Goal: Find specific page/section: Find specific page/section

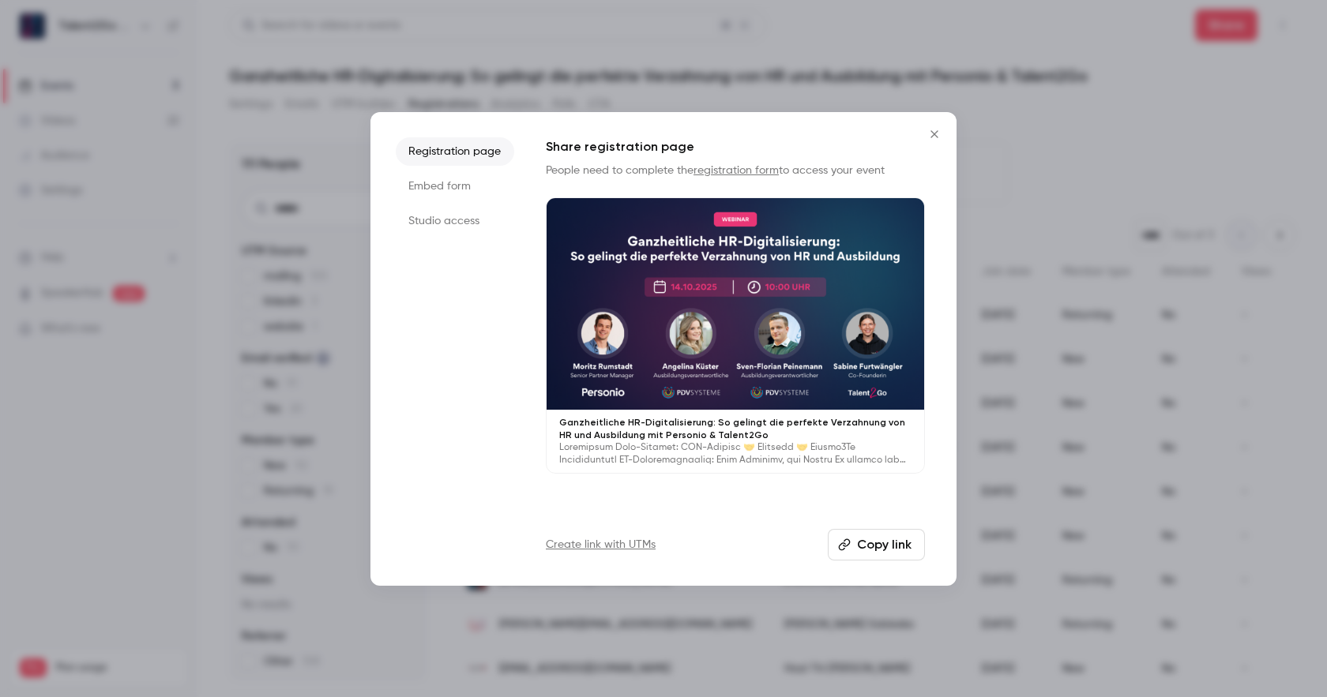
click at [932, 132] on icon "Close" at bounding box center [933, 133] width 7 height 7
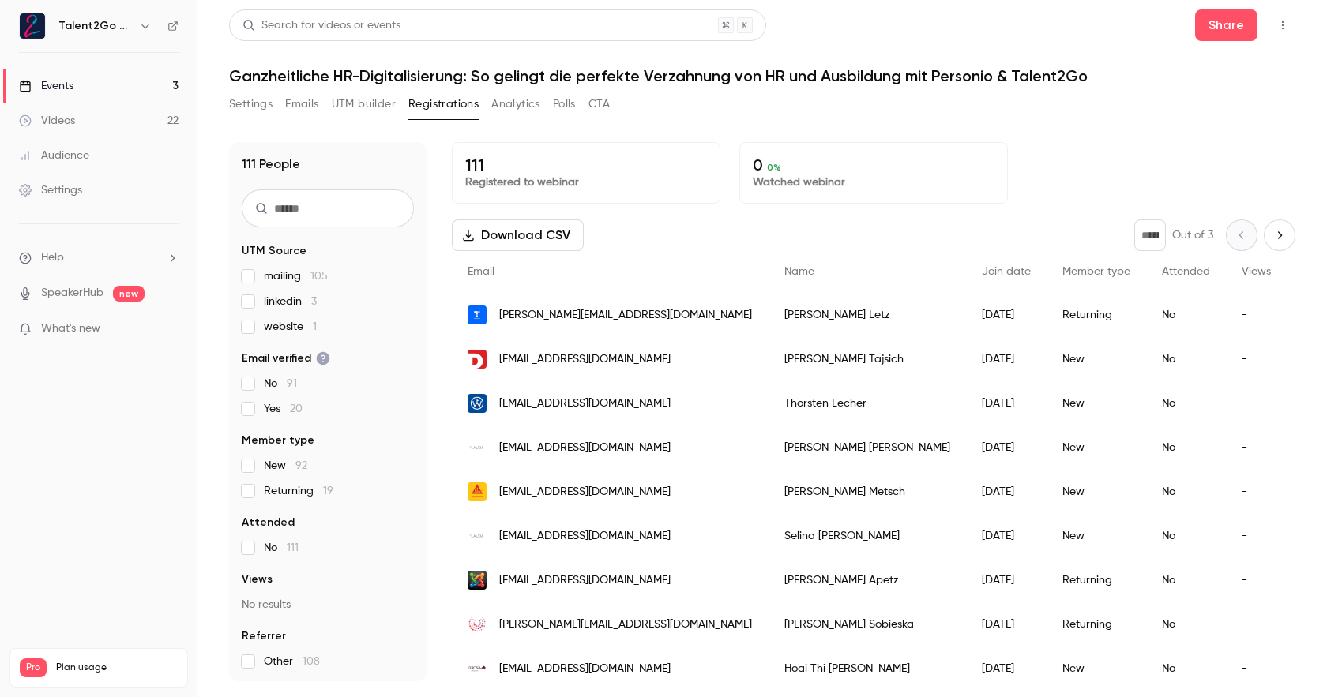
click at [57, 96] on link "Events 3" at bounding box center [98, 86] width 197 height 35
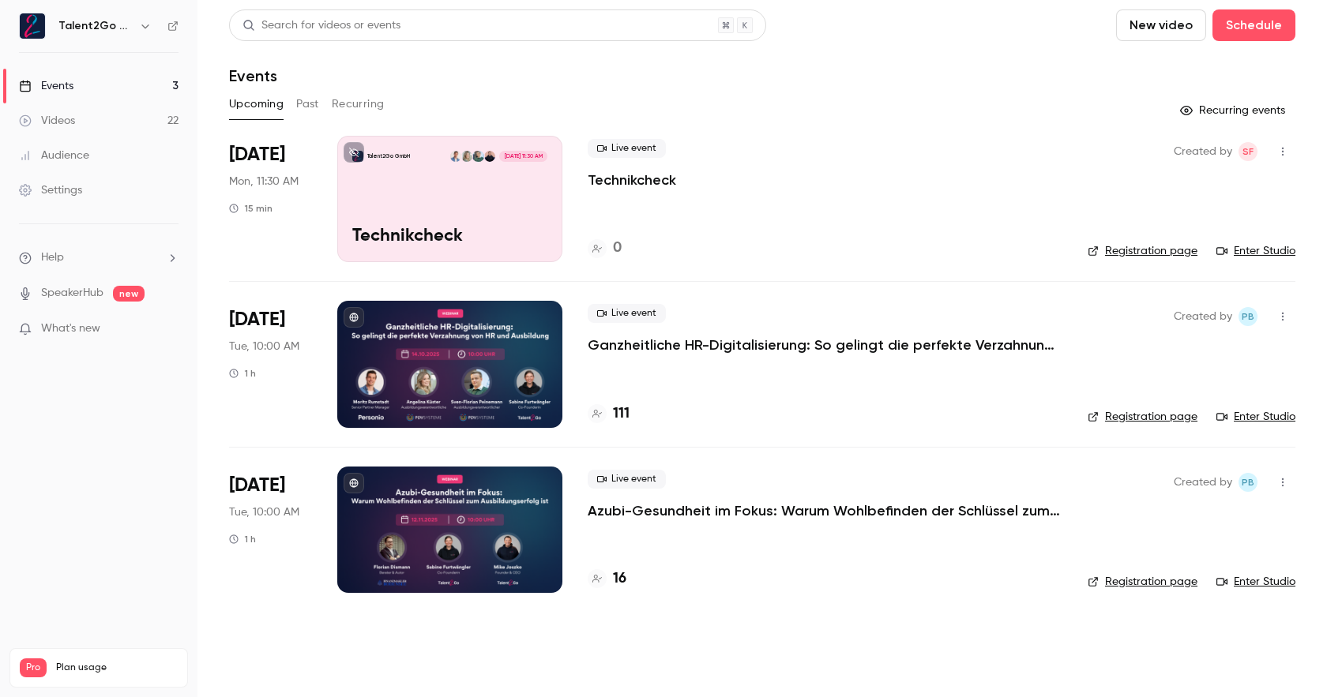
click at [400, 479] on div at bounding box center [449, 530] width 225 height 126
click at [607, 415] on div "111" at bounding box center [609, 414] width 42 height 21
